Goal: Task Accomplishment & Management: Manage account settings

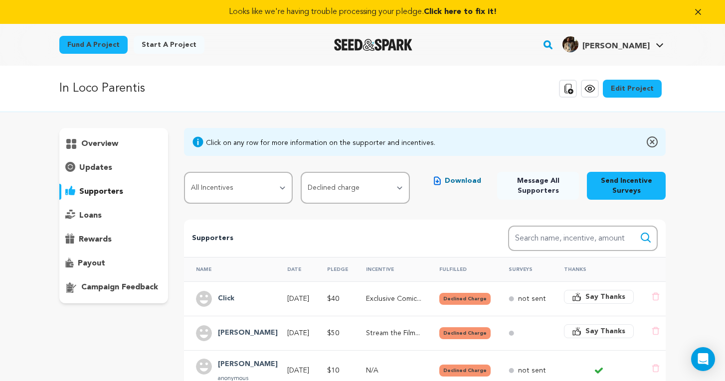
select select "incentive_fulfilled"
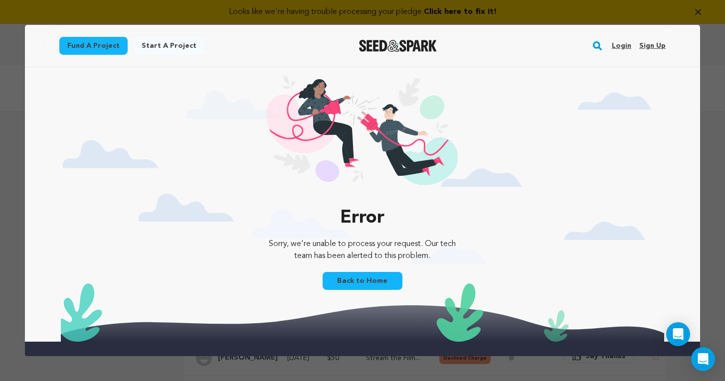
click at [627, 46] on link "Login" at bounding box center [620, 46] width 19 height 16
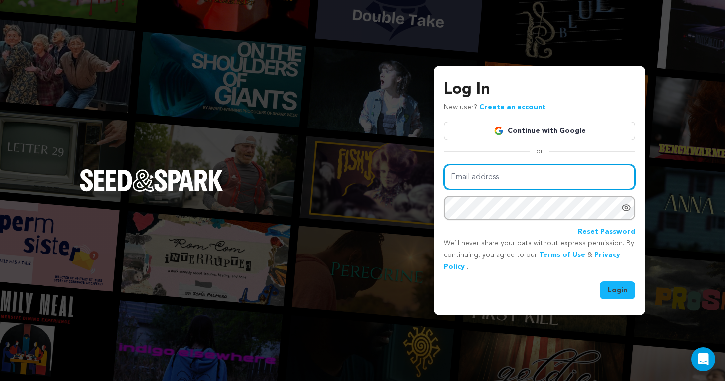
type input "james@poundofsnow.com"
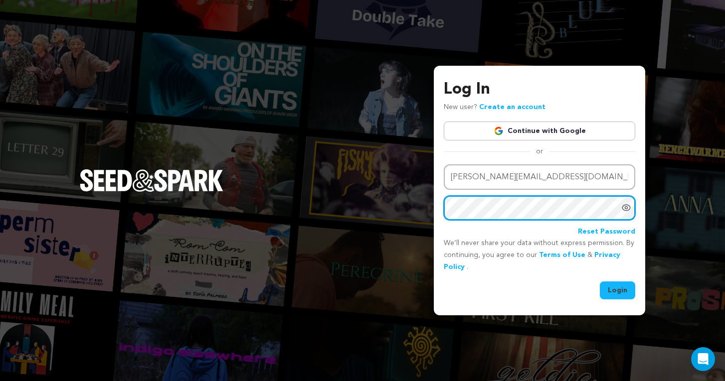
click at [617, 289] on button "Login" at bounding box center [617, 291] width 35 height 18
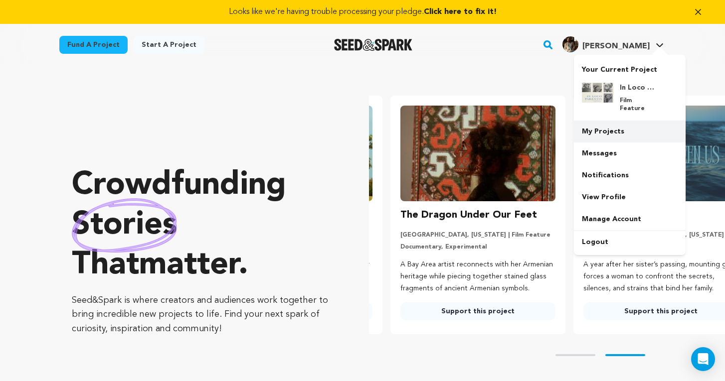
scroll to position [0, 191]
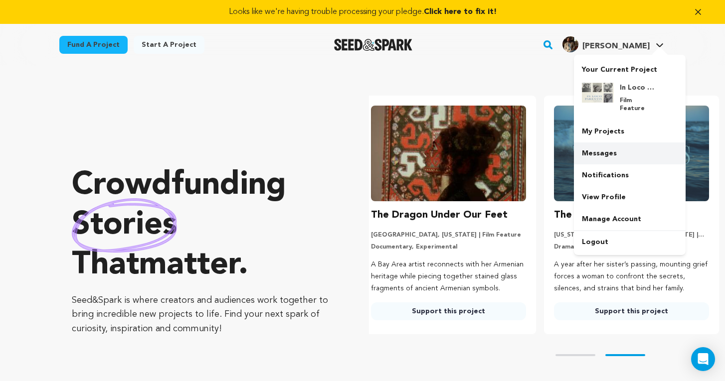
click at [608, 143] on link "Messages" at bounding box center [630, 154] width 112 height 22
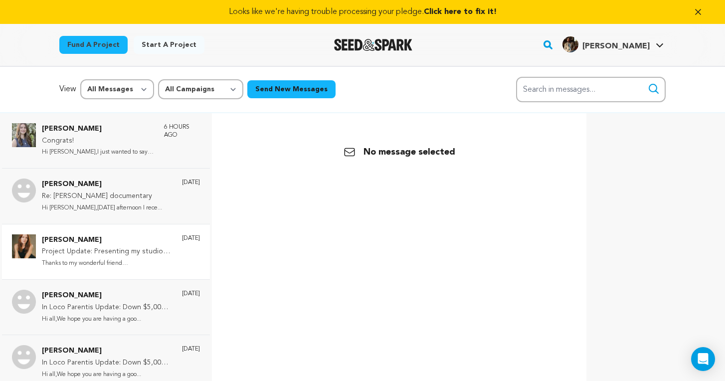
click at [132, 241] on p "Cerridwyn McCaffrey" at bounding box center [107, 240] width 130 height 12
click at [574, 28] on div "Fund a project Start a project Search" at bounding box center [362, 45] width 638 height 42
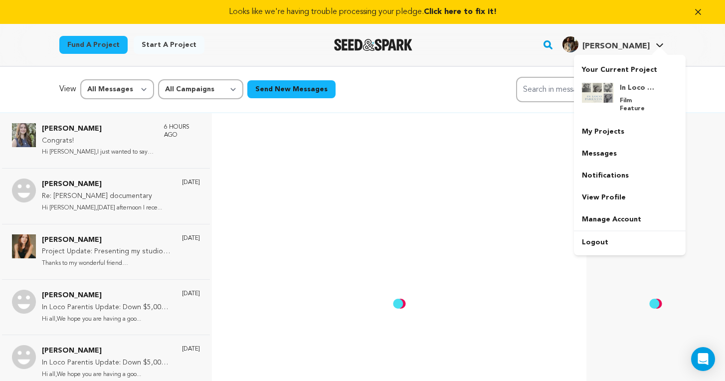
click at [578, 49] on img "James Chase S.'s Profile" at bounding box center [570, 44] width 16 height 16
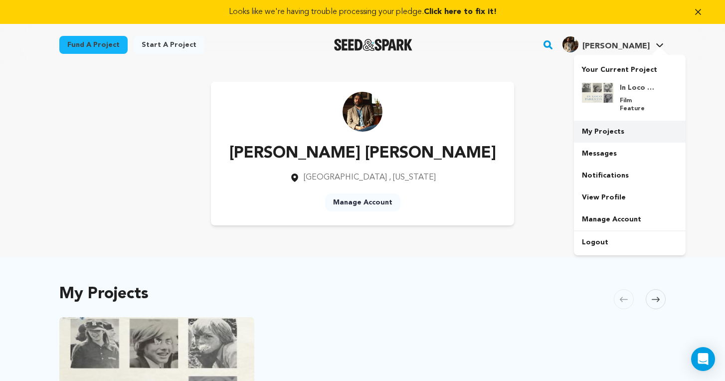
click at [600, 124] on link "My Projects" at bounding box center [630, 132] width 112 height 22
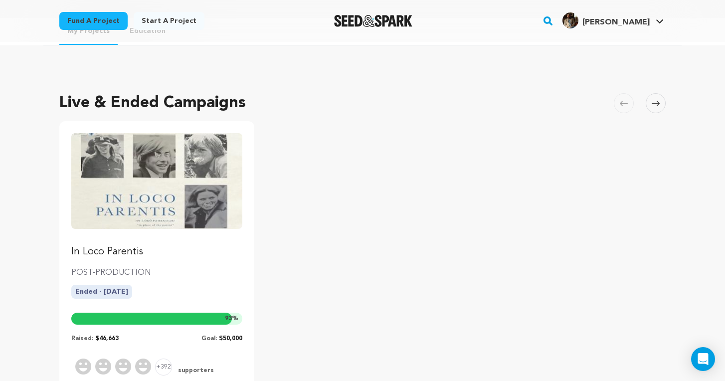
scroll to position [48, 0]
click at [137, 211] on img "Fund In Loco Parentis" at bounding box center [156, 181] width 171 height 96
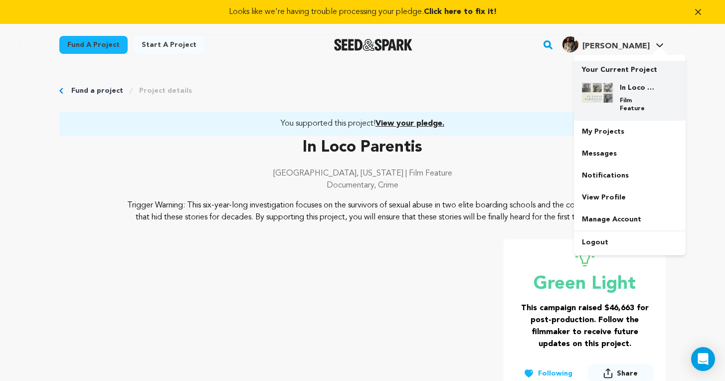
click at [609, 94] on img at bounding box center [598, 93] width 32 height 20
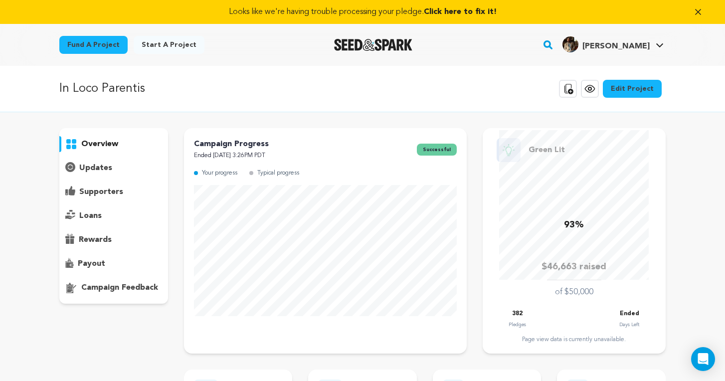
click at [107, 186] on p "supporters" at bounding box center [101, 192] width 44 height 12
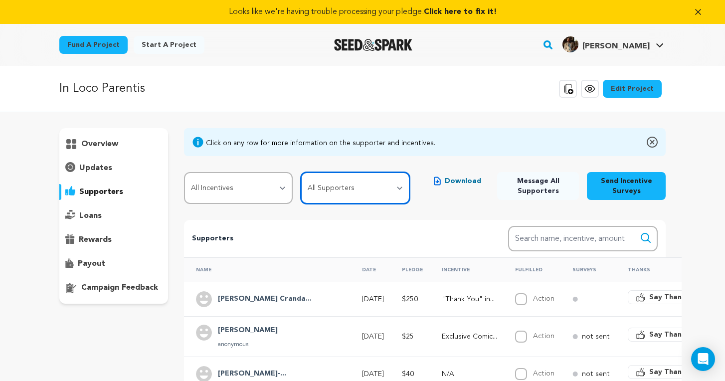
select select "pledge_incomplete"
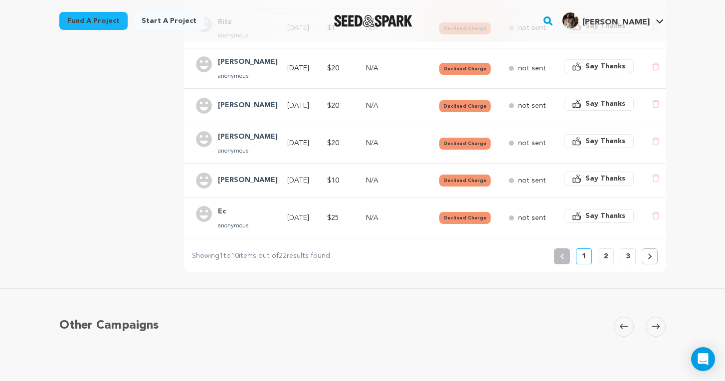
scroll to position [429, 0]
